Goal: Task Accomplishment & Management: Complete application form

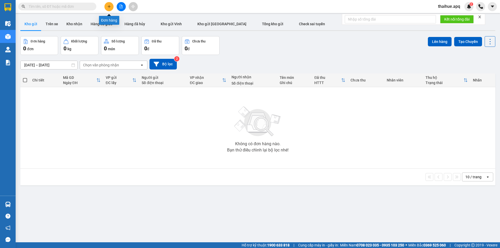
click at [109, 7] on icon "plus" at bounding box center [109, 7] width 4 height 4
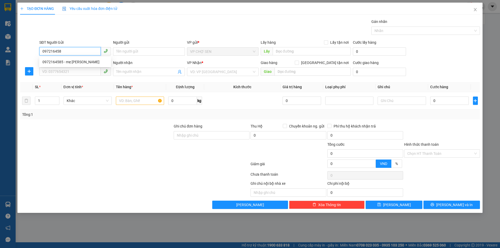
type input "0972164585"
click at [71, 63] on div "0972164585 - mẹ [PERSON_NAME]" at bounding box center [74, 62] width 65 height 6
type input "mẹ [PERSON_NAME]"
type input "0972164585"
click at [64, 73] on input "SĐT Người Nhận" at bounding box center [70, 72] width 62 height 8
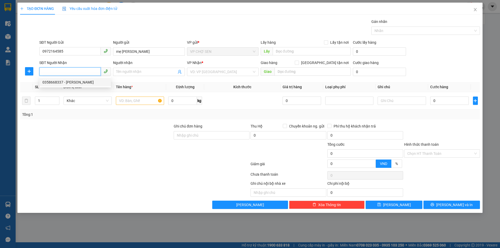
click at [70, 83] on div "0358668337 - [PERSON_NAME]" at bounding box center [74, 83] width 65 height 6
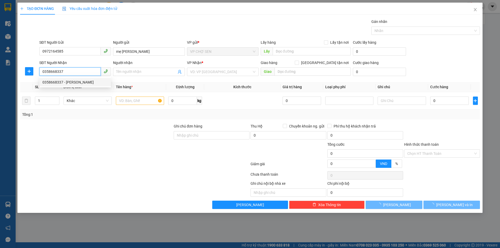
type input "0358668337"
type input "hải đăng"
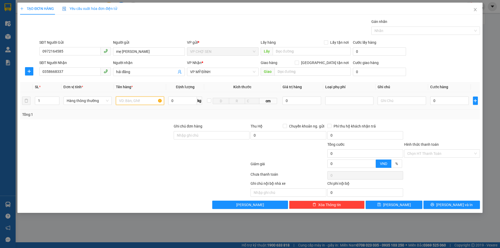
click at [125, 103] on input "text" at bounding box center [140, 101] width 48 height 8
type input "tp"
click at [434, 100] on input "0" at bounding box center [450, 101] width 39 height 8
type input "4"
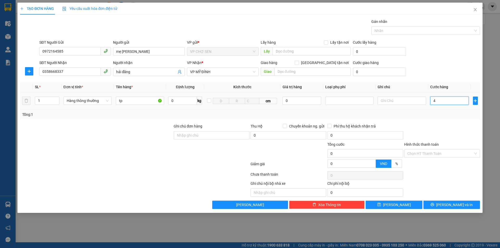
type input "4"
type input "40"
type input "400"
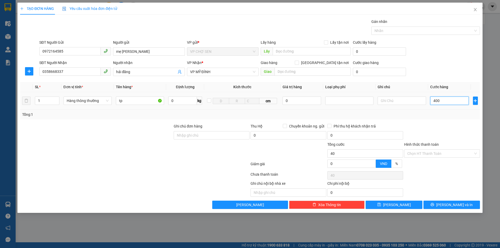
type input "400"
type input "4.000"
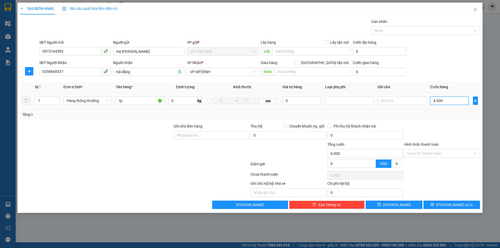
type input "40.000"
click at [433, 151] on input "Hình thức thanh toán" at bounding box center [441, 154] width 66 height 8
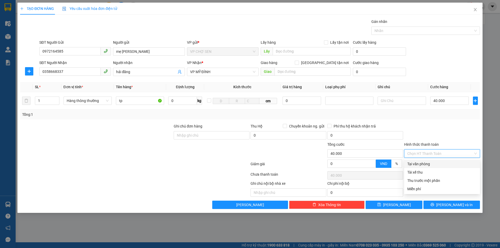
click at [421, 166] on div "Tại văn phòng" at bounding box center [443, 164] width 70 height 6
type input "0"
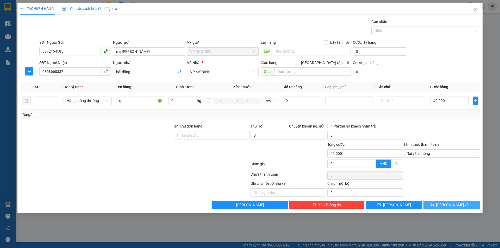
click at [435, 206] on icon "printer" at bounding box center [432, 204] width 3 height 3
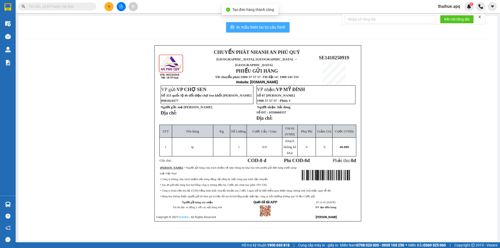
click at [273, 28] on span "In mẫu biên lai tự cấu hình" at bounding box center [261, 27] width 49 height 7
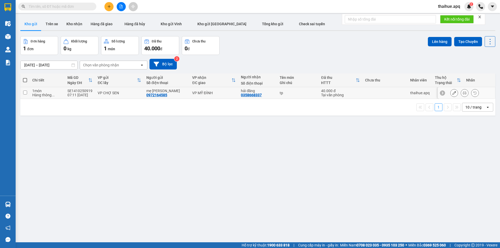
click at [293, 91] on div "tp" at bounding box center [298, 93] width 36 height 4
checkbox input "true"
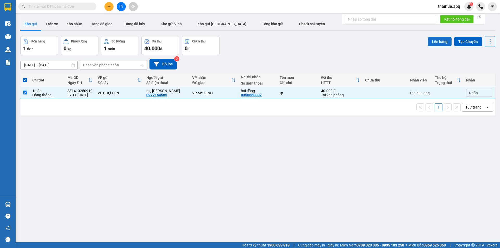
click at [437, 41] on button "Lên hàng" at bounding box center [440, 41] width 24 height 9
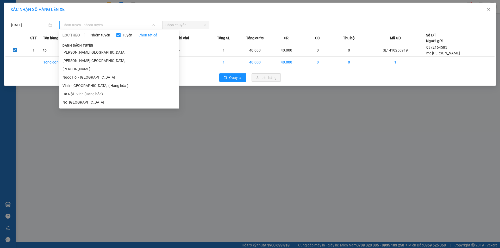
drag, startPoint x: 114, startPoint y: 25, endPoint x: 94, endPoint y: 44, distance: 28.0
click at [114, 25] on span "Chọn tuyến - nhóm tuyến" at bounding box center [109, 25] width 93 height 8
click at [68, 87] on li "Vinh - [GEOGRAPHIC_DATA] ( Hàng hóa )" at bounding box center [119, 86] width 120 height 8
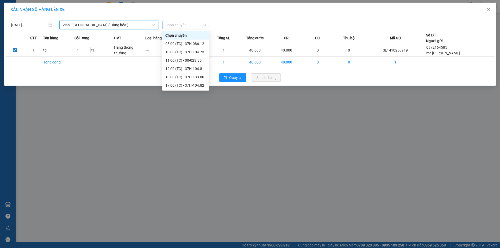
click at [195, 25] on span "Chọn chuyến" at bounding box center [186, 25] width 41 height 8
click at [197, 45] on div "08:00 (TC) - 37H-086.12" at bounding box center [186, 44] width 41 height 6
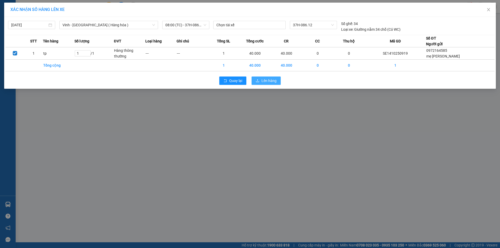
click at [265, 80] on span "Lên hàng" at bounding box center [269, 81] width 15 height 6
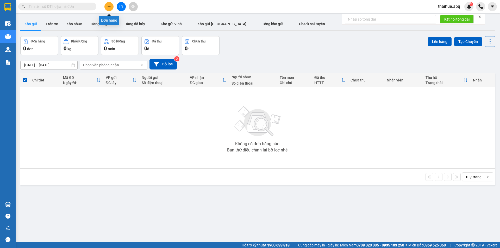
click at [111, 7] on icon "plus" at bounding box center [109, 7] width 4 height 4
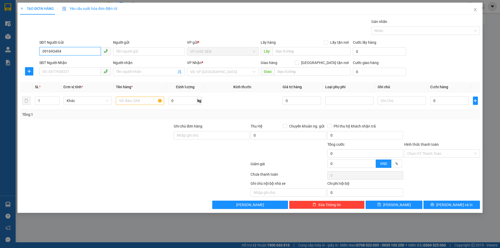
type input "0916934943"
click at [72, 64] on div "0916934943 - bác tứ" at bounding box center [74, 62] width 65 height 6
type input "bác tứ"
type input "0916934943"
click at [59, 73] on input "SĐT Người Nhận" at bounding box center [70, 72] width 62 height 8
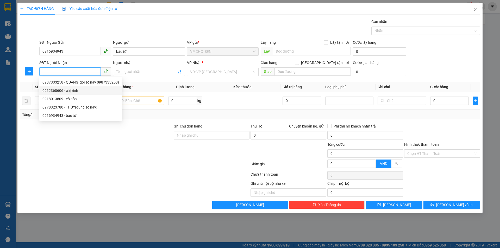
click at [73, 91] on div "0912368606 - chị vinh" at bounding box center [80, 91] width 77 height 6
type input "0912368606"
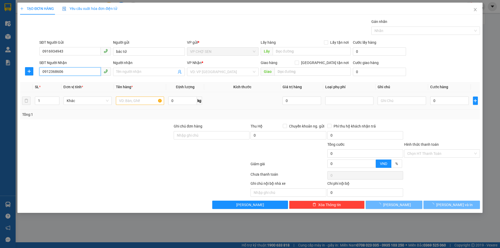
type input "chị [PERSON_NAME]"
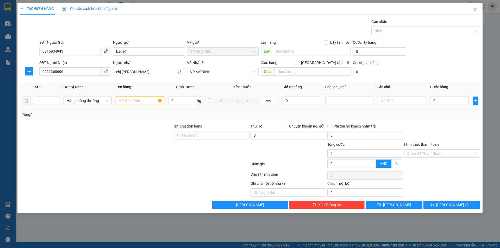
click at [123, 102] on input "text" at bounding box center [140, 101] width 48 height 8
type input "tp"
click at [437, 100] on input "0" at bounding box center [450, 101] width 39 height 8
type input "4"
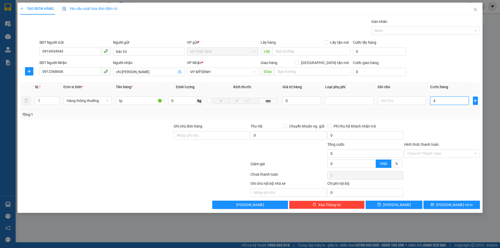
type input "4"
type input "40"
type input "400"
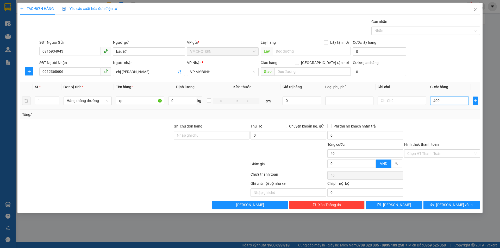
type input "400"
type input "4.000"
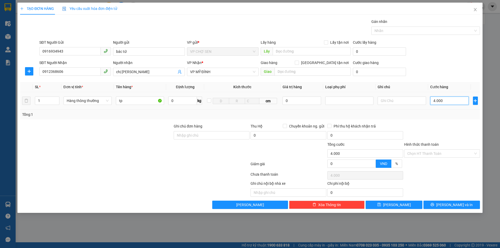
type input "40.000"
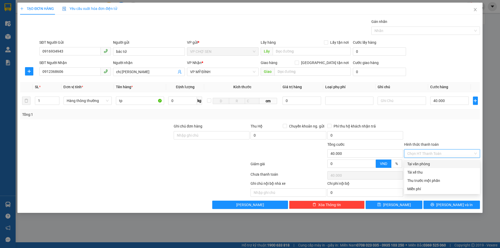
click at [430, 153] on input "Hình thức thanh toán" at bounding box center [441, 154] width 66 height 8
click at [425, 163] on div "Tại văn phòng" at bounding box center [443, 164] width 70 height 6
type input "0"
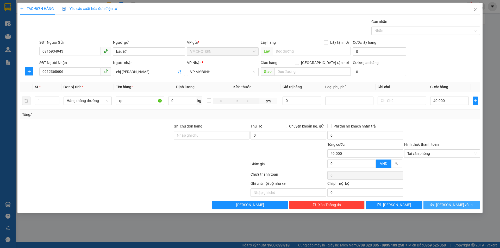
click at [441, 203] on button "[PERSON_NAME] và In" at bounding box center [452, 205] width 57 height 8
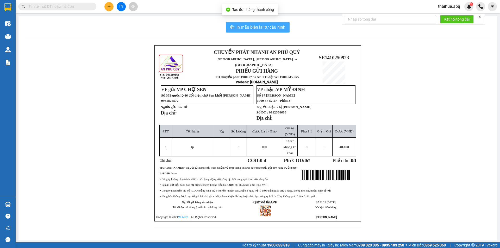
click at [263, 28] on span "In mẫu biên lai tự cấu hình" at bounding box center [261, 27] width 49 height 7
